Goal: Find specific page/section: Find specific page/section

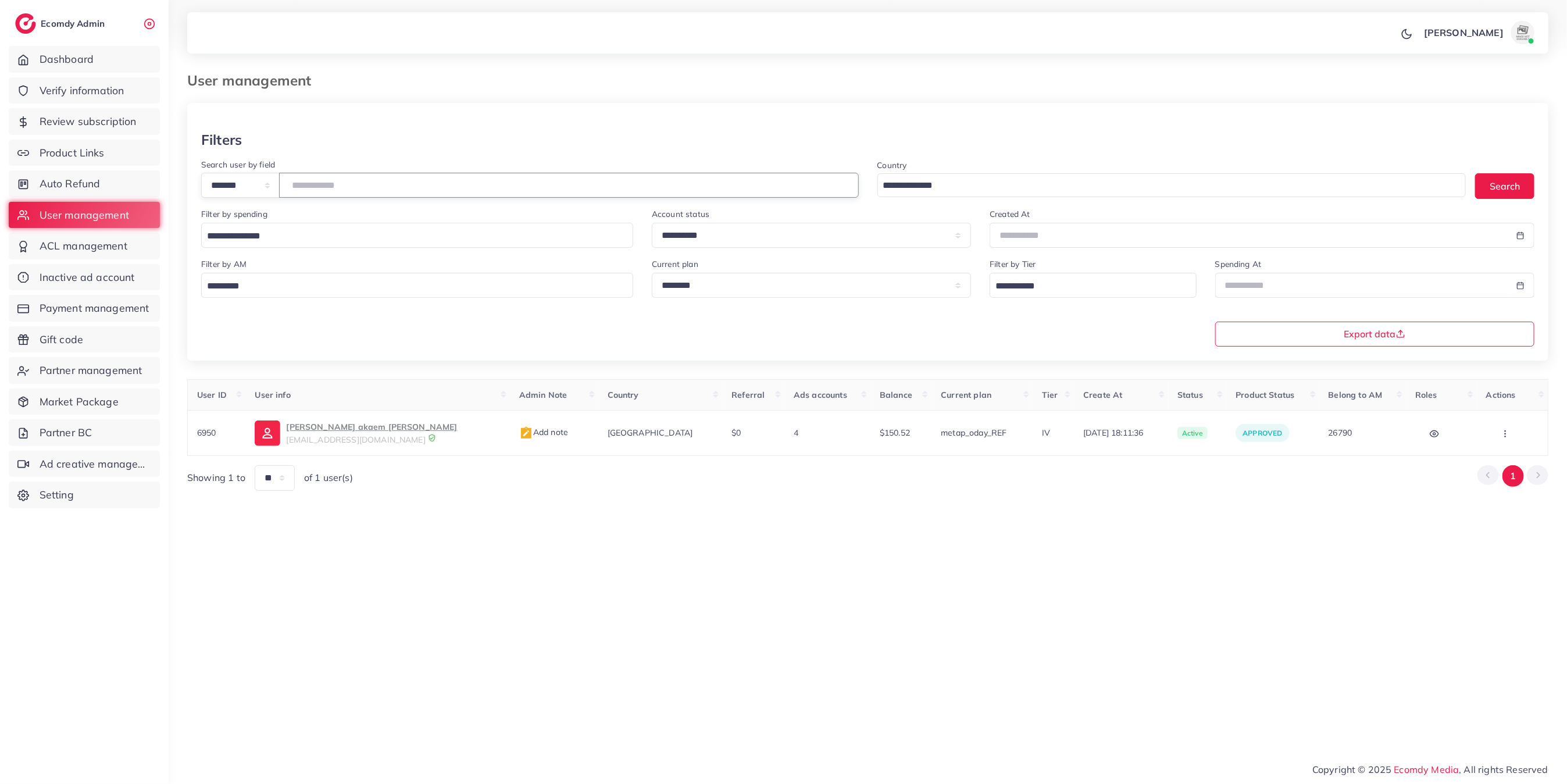
click at [377, 191] on input "****" at bounding box center [569, 185] width 580 height 25
type input "****"
click at [286, 435] on link "[PERSON_NAME] [EMAIL_ADDRESS][DOMAIN_NAME]" at bounding box center [366, 432] width 217 height 25
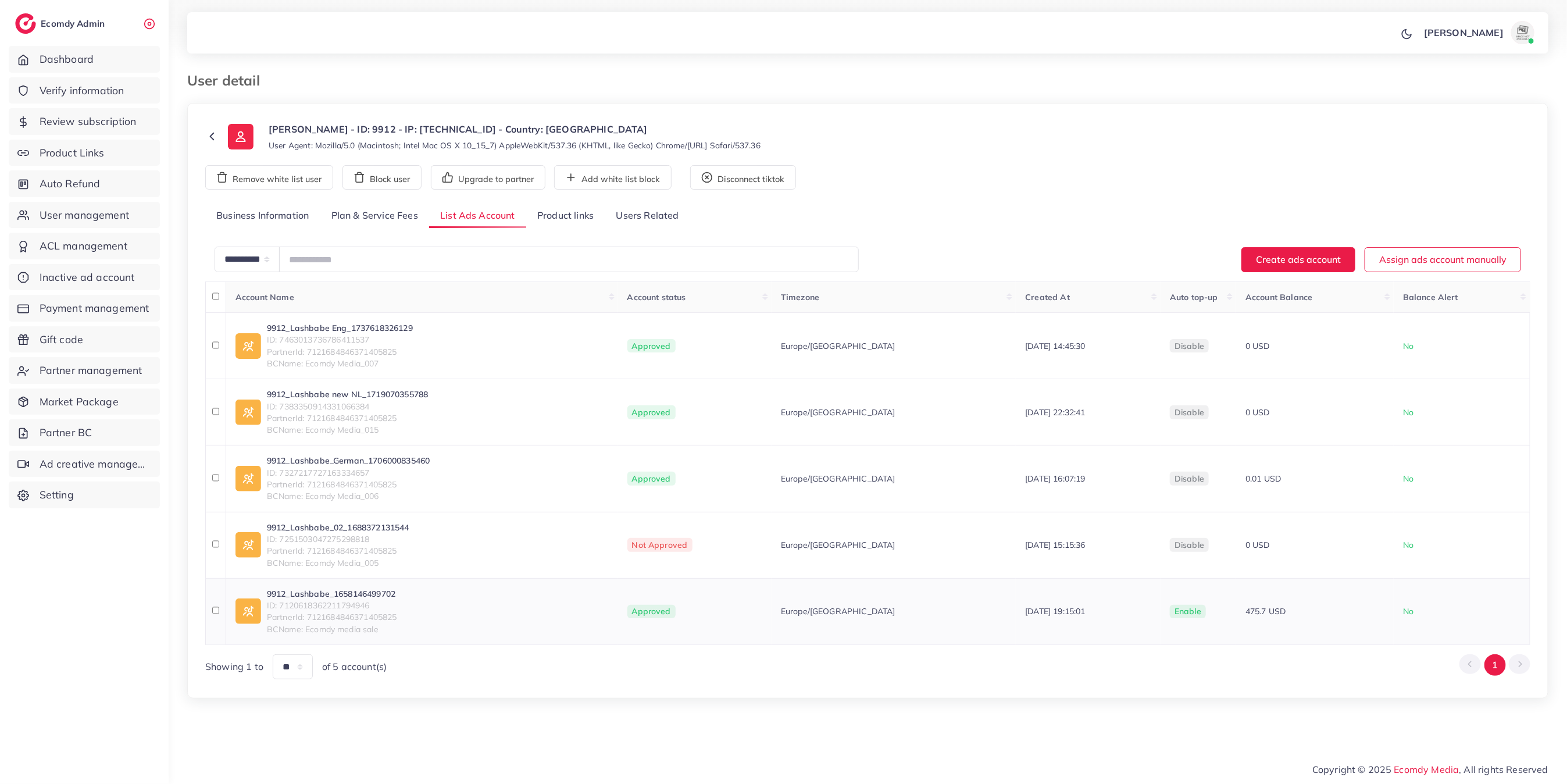
click at [306, 599] on link "9912_Lashbabe_1658146499702" at bounding box center [332, 593] width 131 height 12
